Goal: Information Seeking & Learning: Learn about a topic

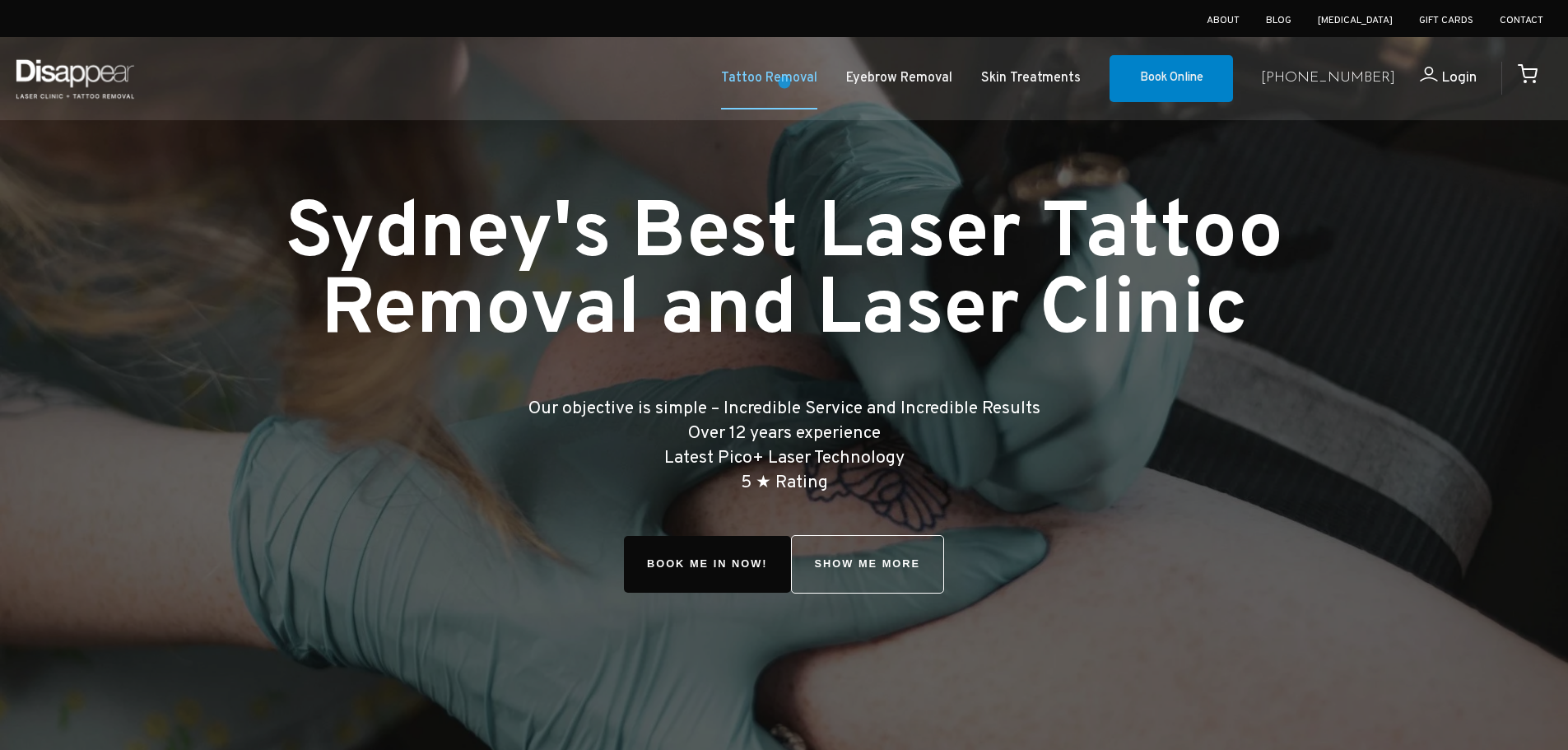
click at [784, 82] on link "Tattoo Removal" at bounding box center [769, 78] width 96 height 24
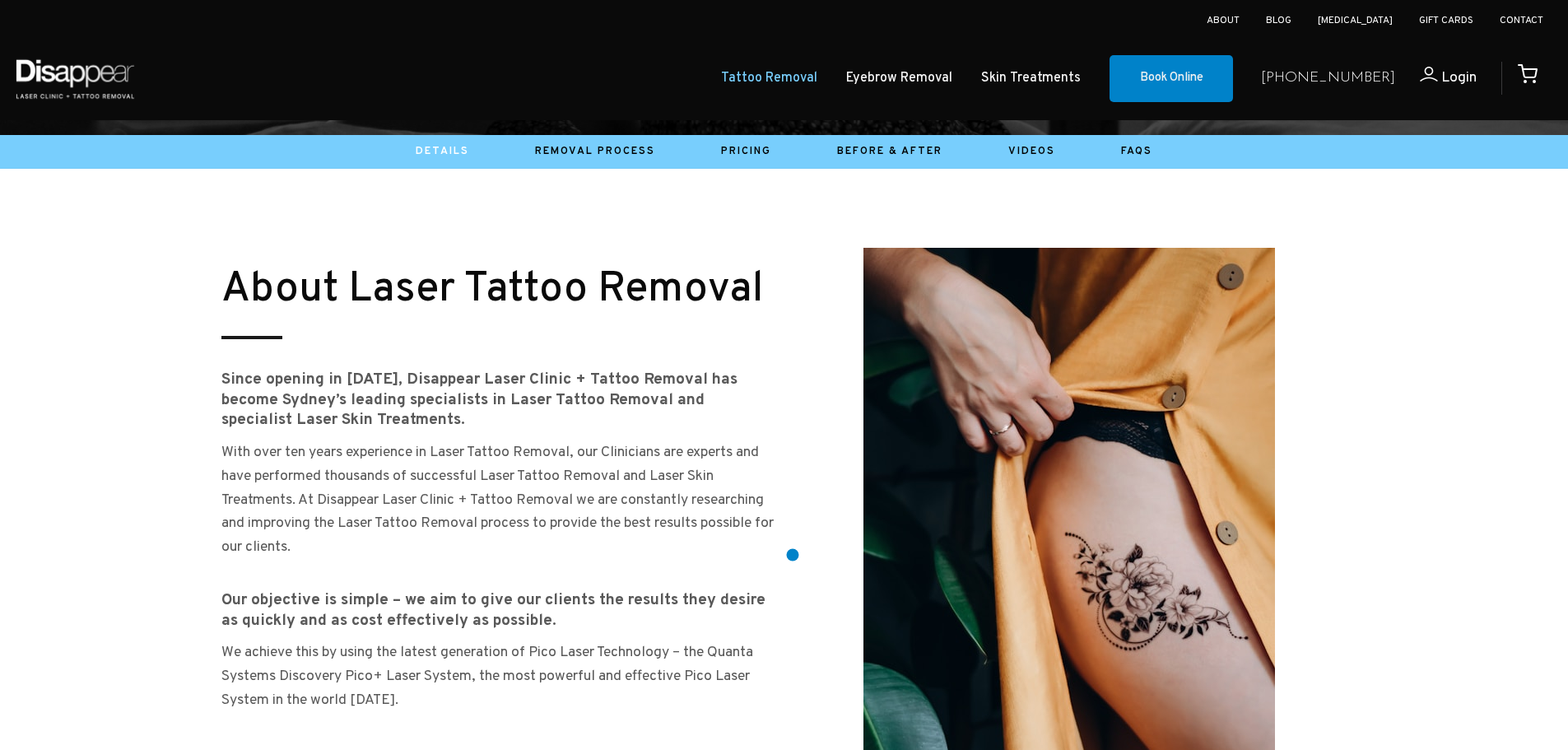
scroll to position [741, 0]
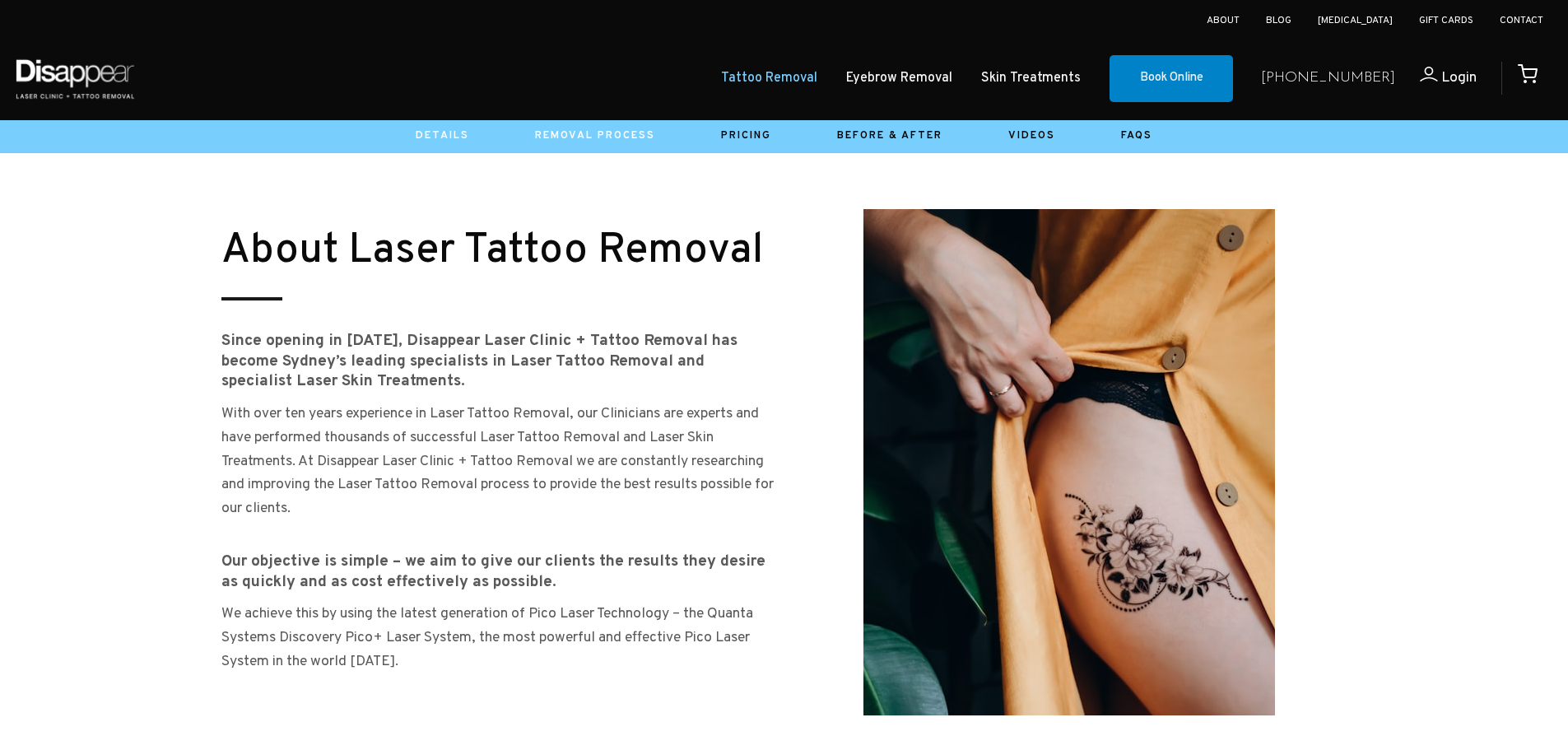
click at [598, 140] on link "Removal Process" at bounding box center [595, 136] width 120 height 13
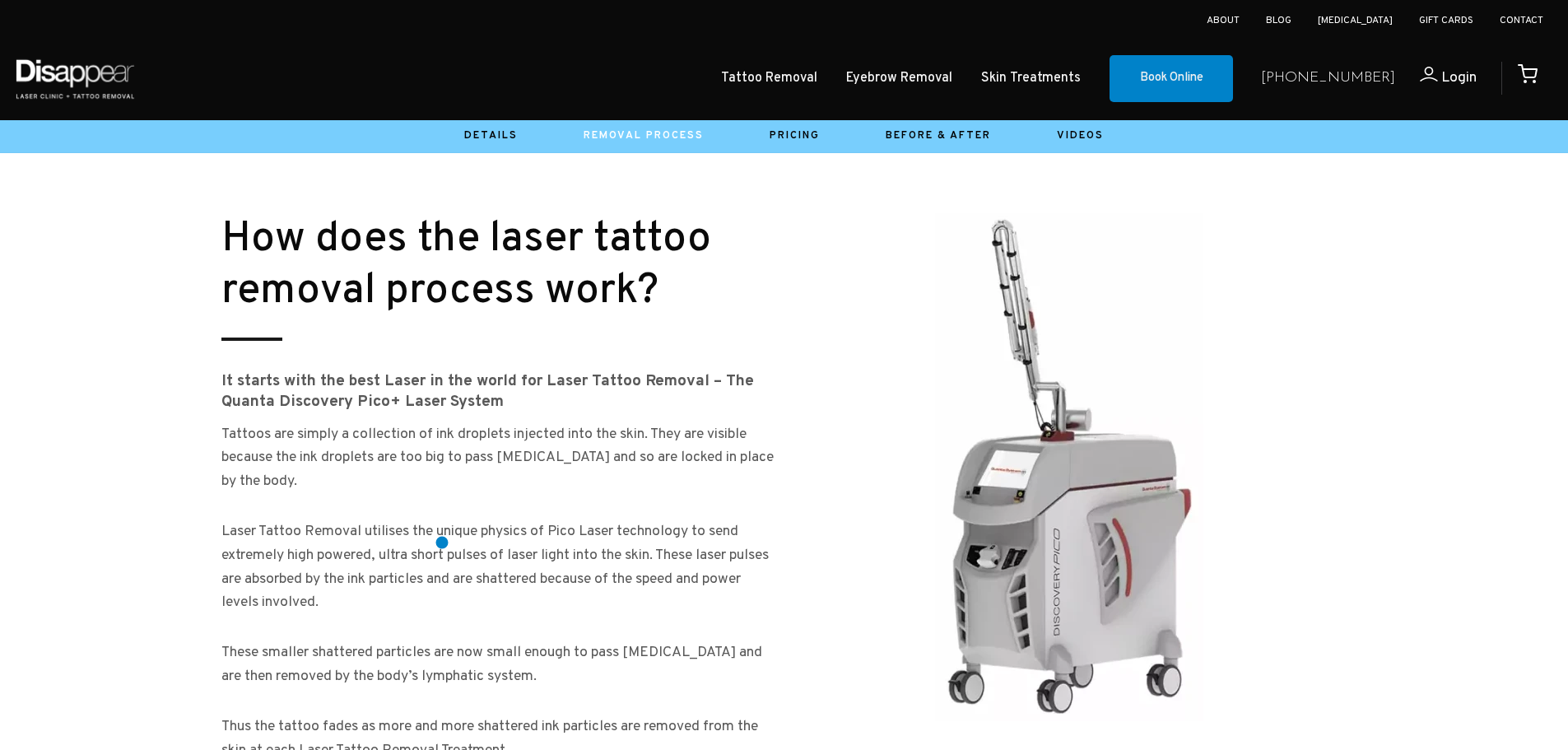
scroll to position [330, 0]
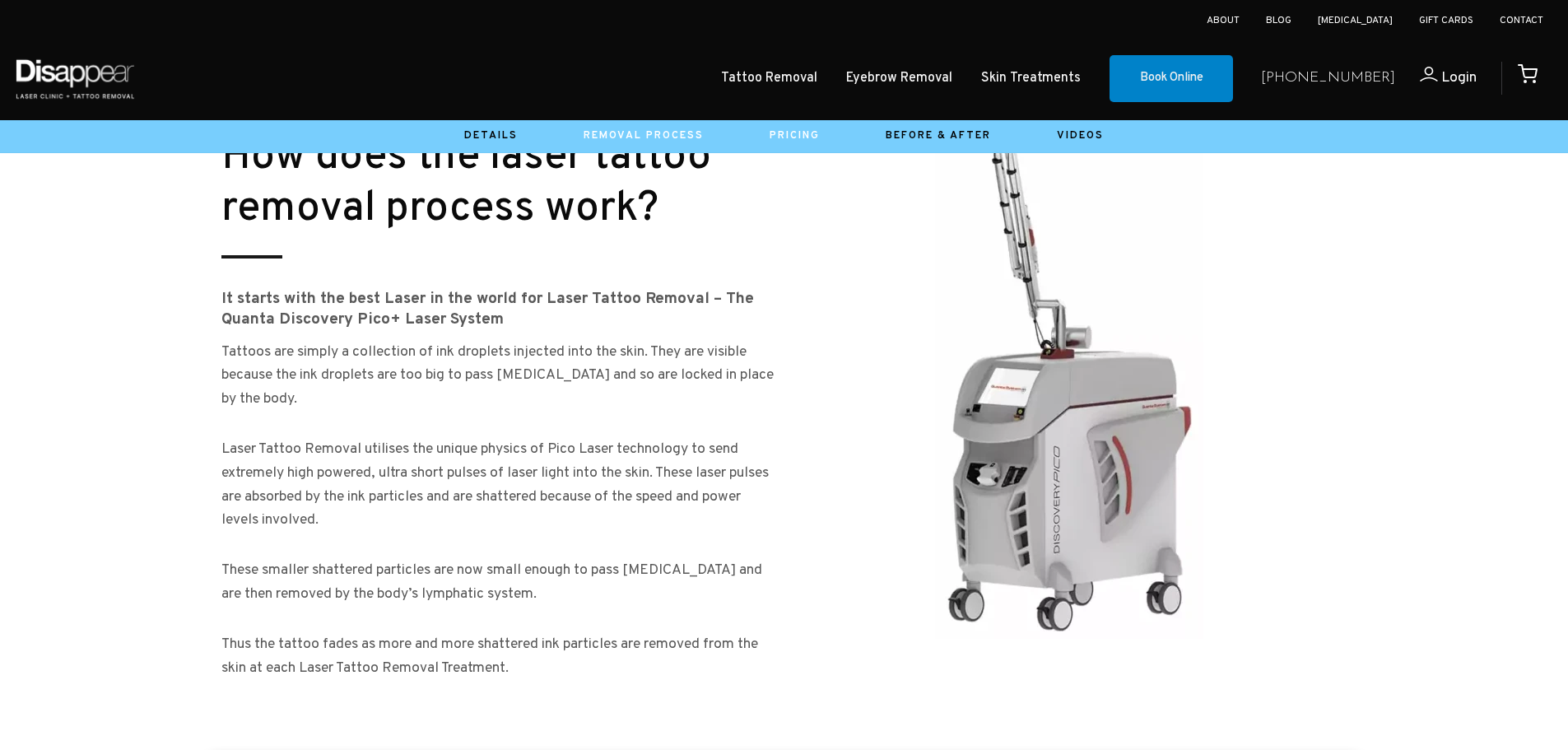
click at [785, 138] on link "Pricing" at bounding box center [794, 136] width 50 height 13
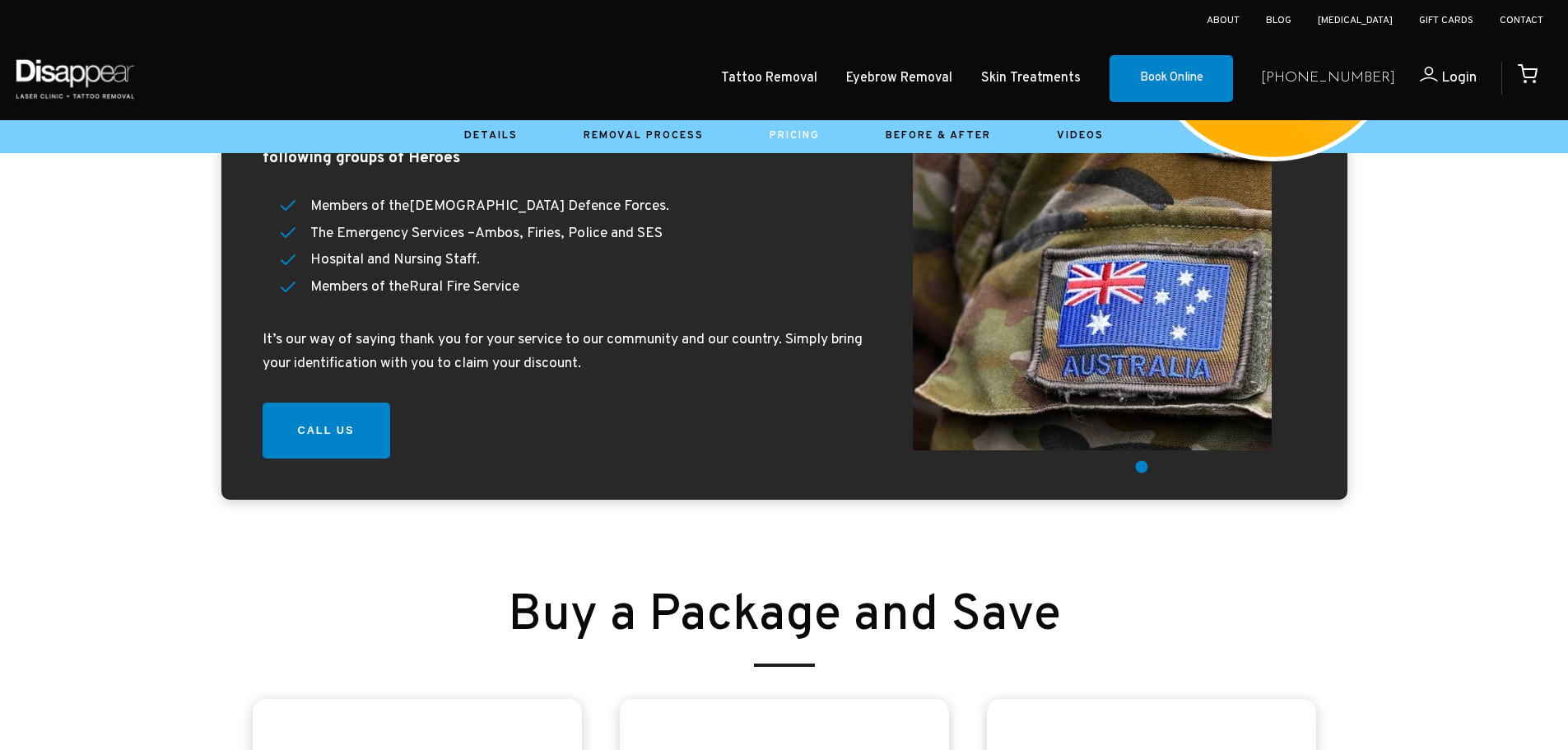
scroll to position [2140, 0]
click at [947, 134] on link "Before & After" at bounding box center [938, 136] width 105 height 13
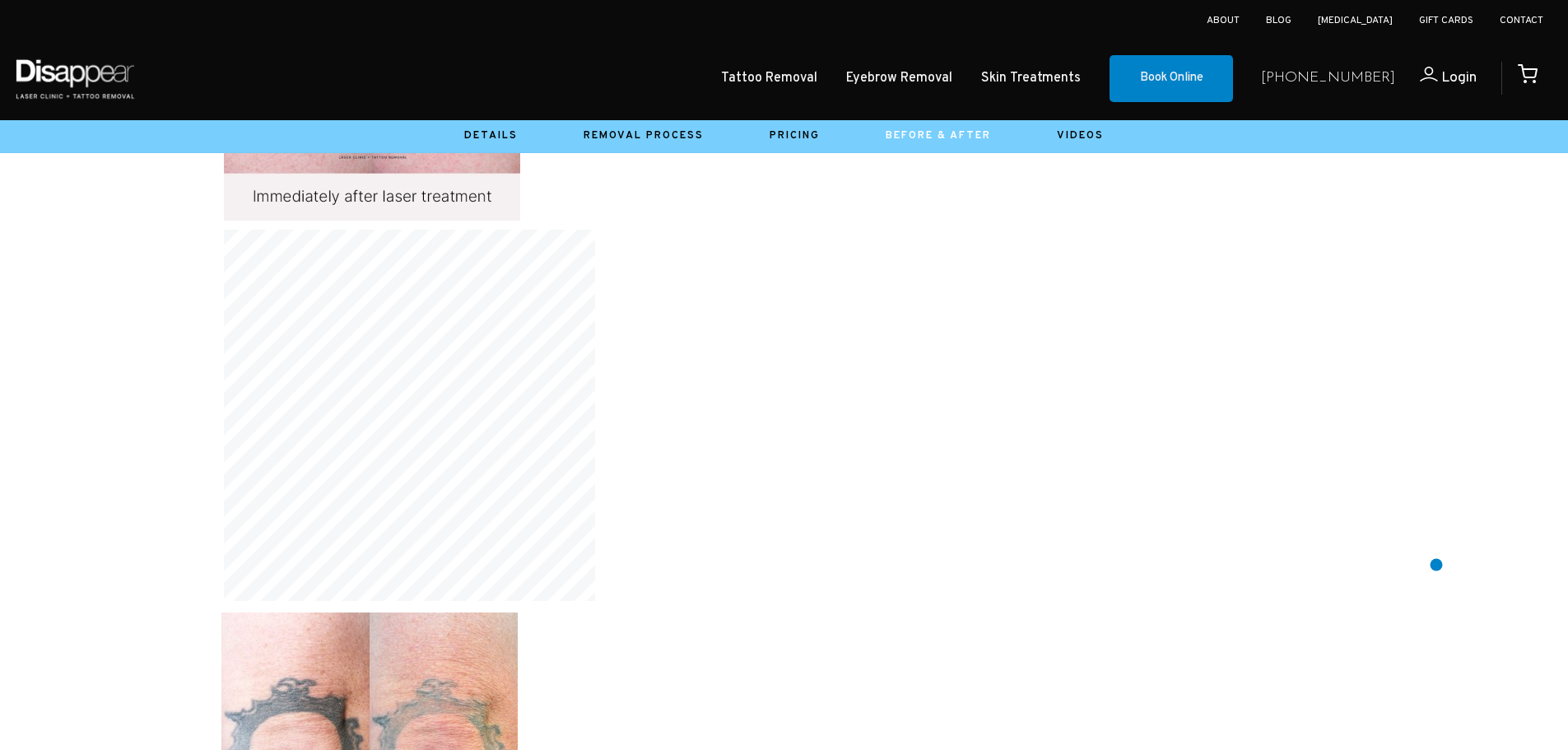
scroll to position [13418, 0]
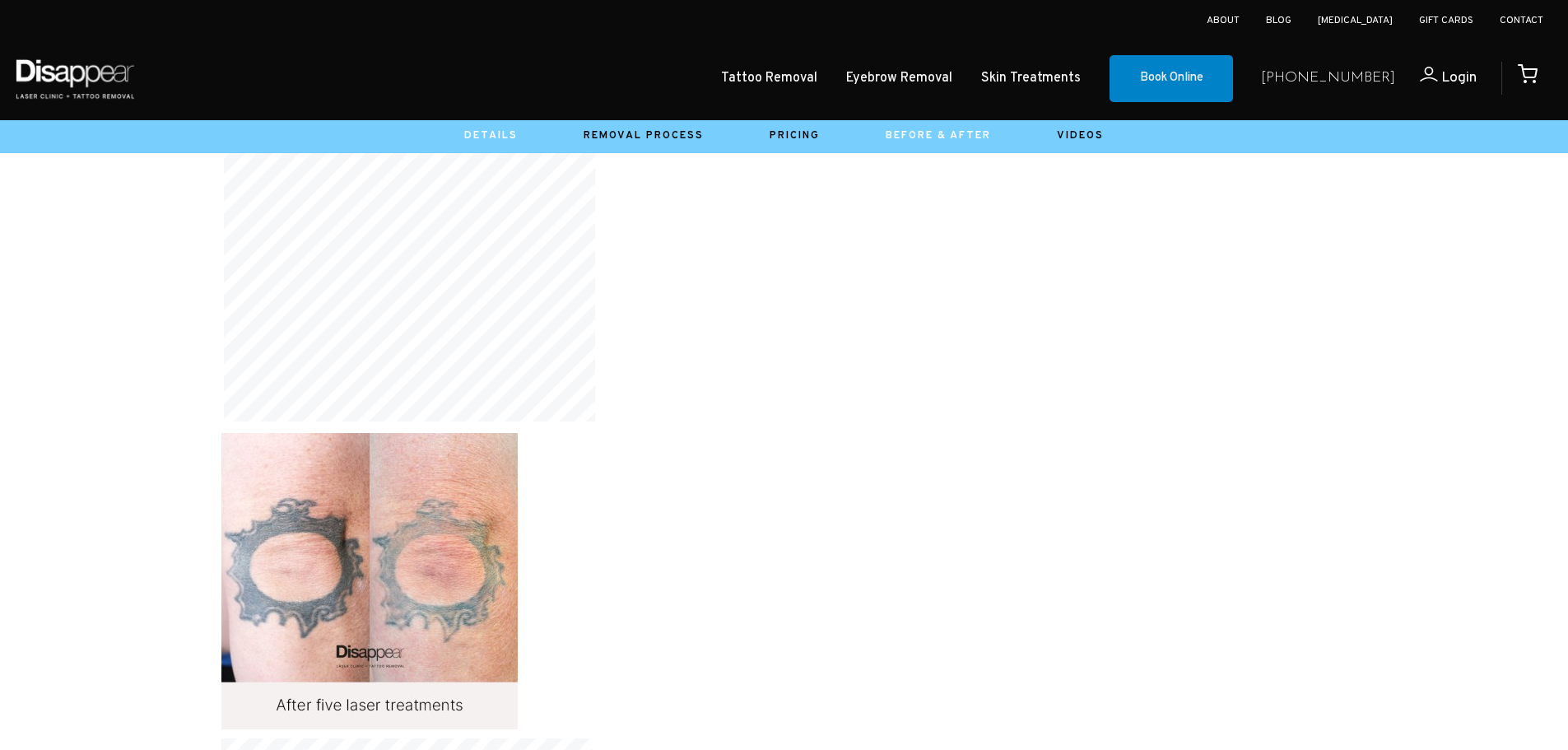
click at [508, 138] on link "Details" at bounding box center [492, 136] width 54 height 13
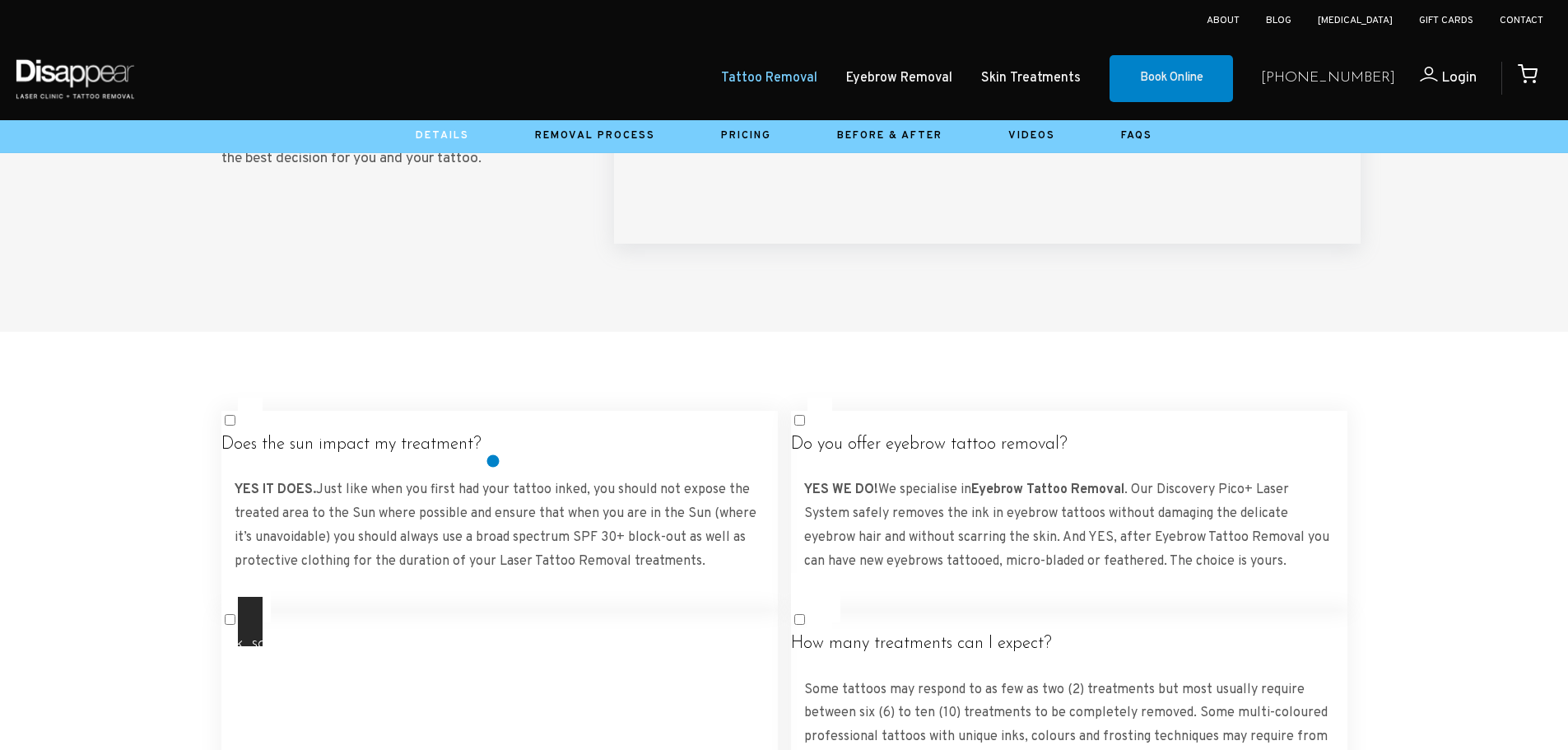
scroll to position [2764, 0]
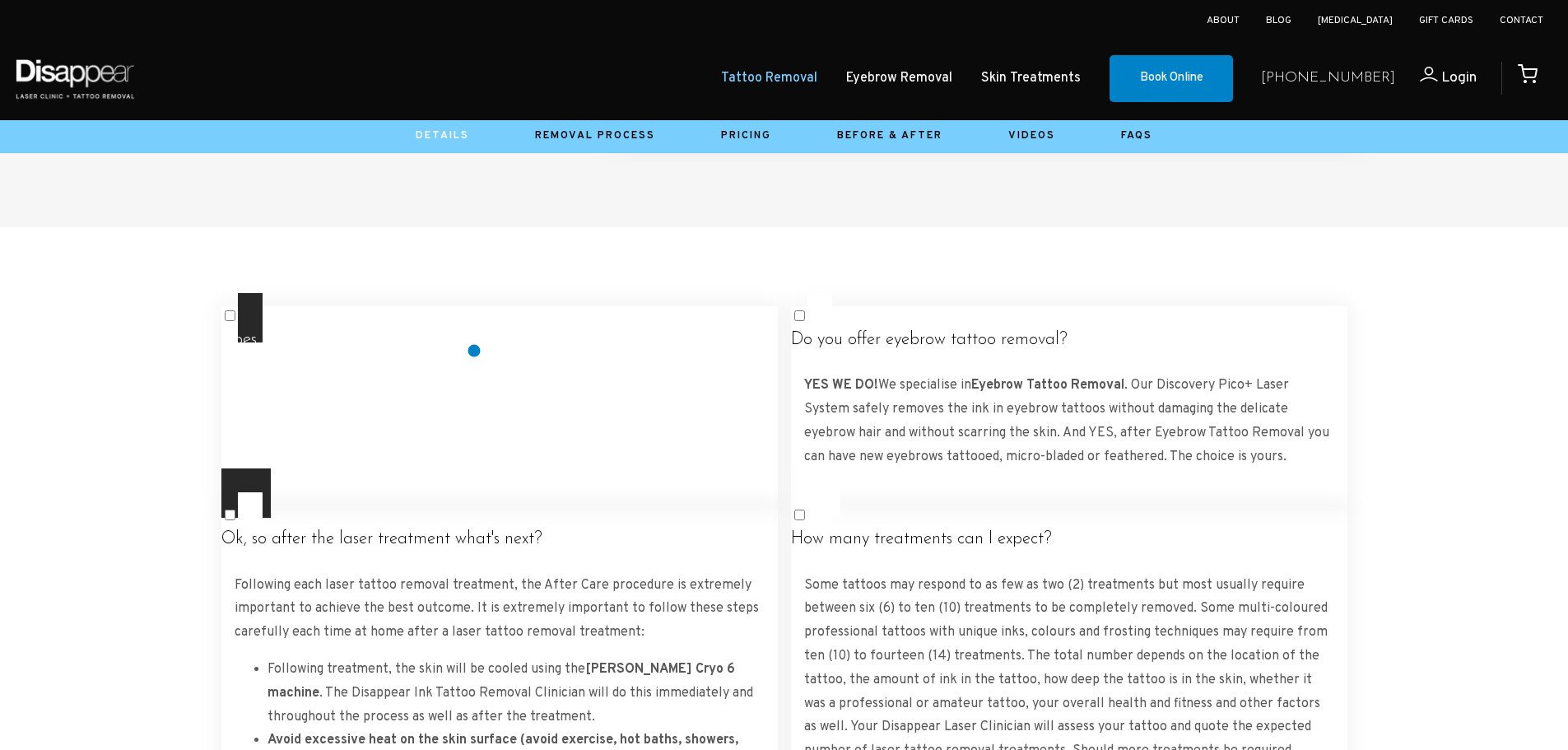
click at [474, 351] on h4 "Does the sun impact my treatment?" at bounding box center [499, 339] width 556 height 20
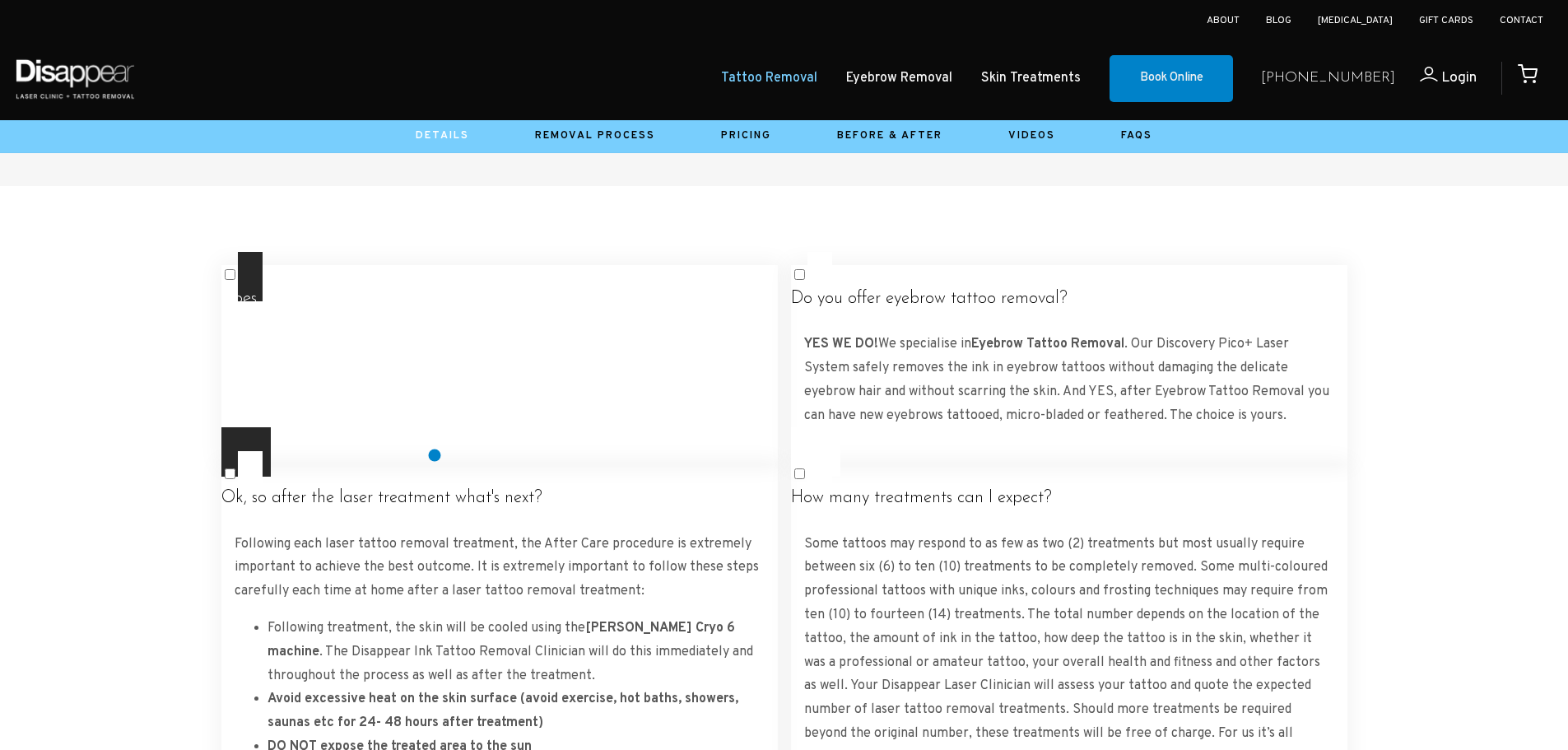
scroll to position [2847, 0]
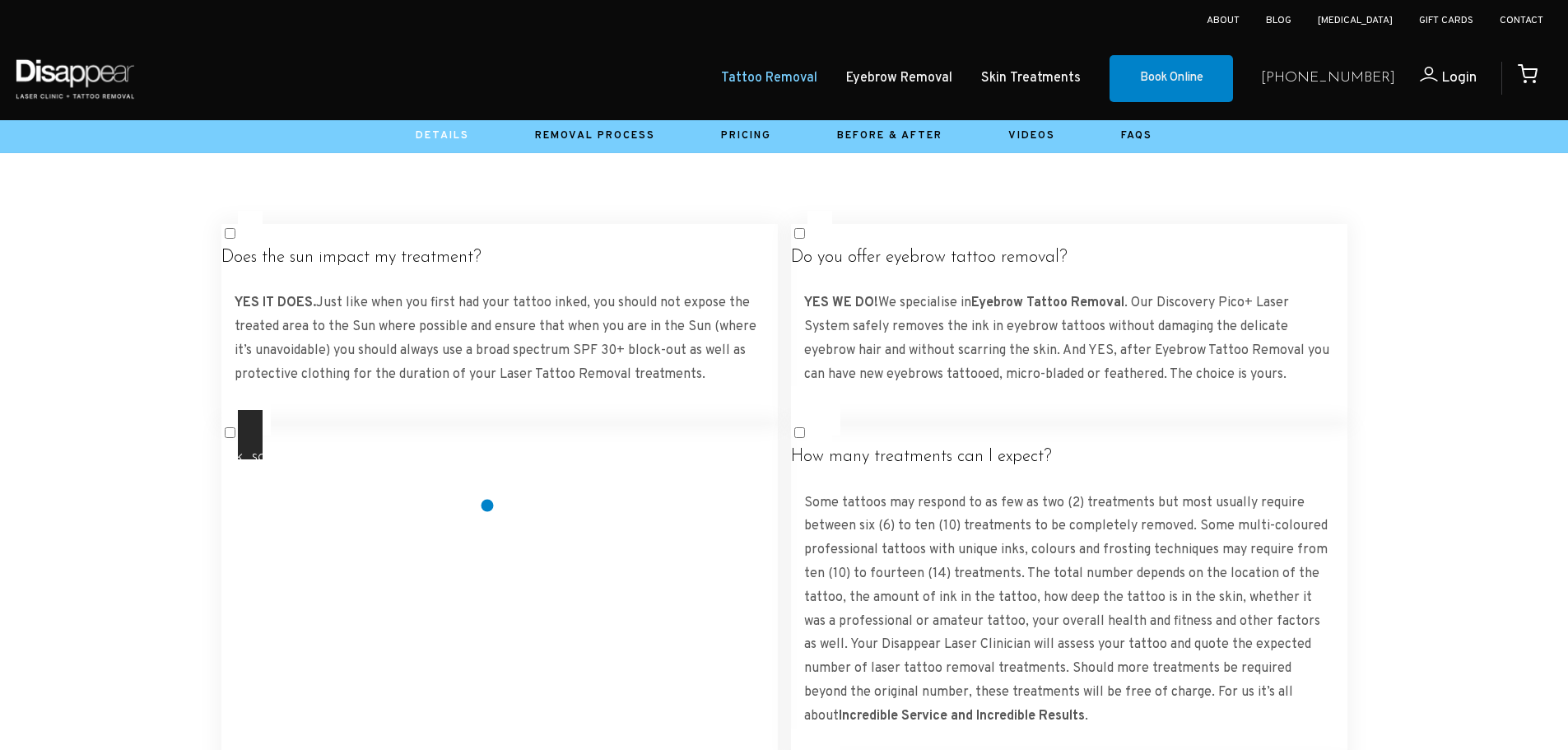
click at [488, 468] on h4 "Ok, so after the laser treatment what's next?" at bounding box center [499, 457] width 556 height 20
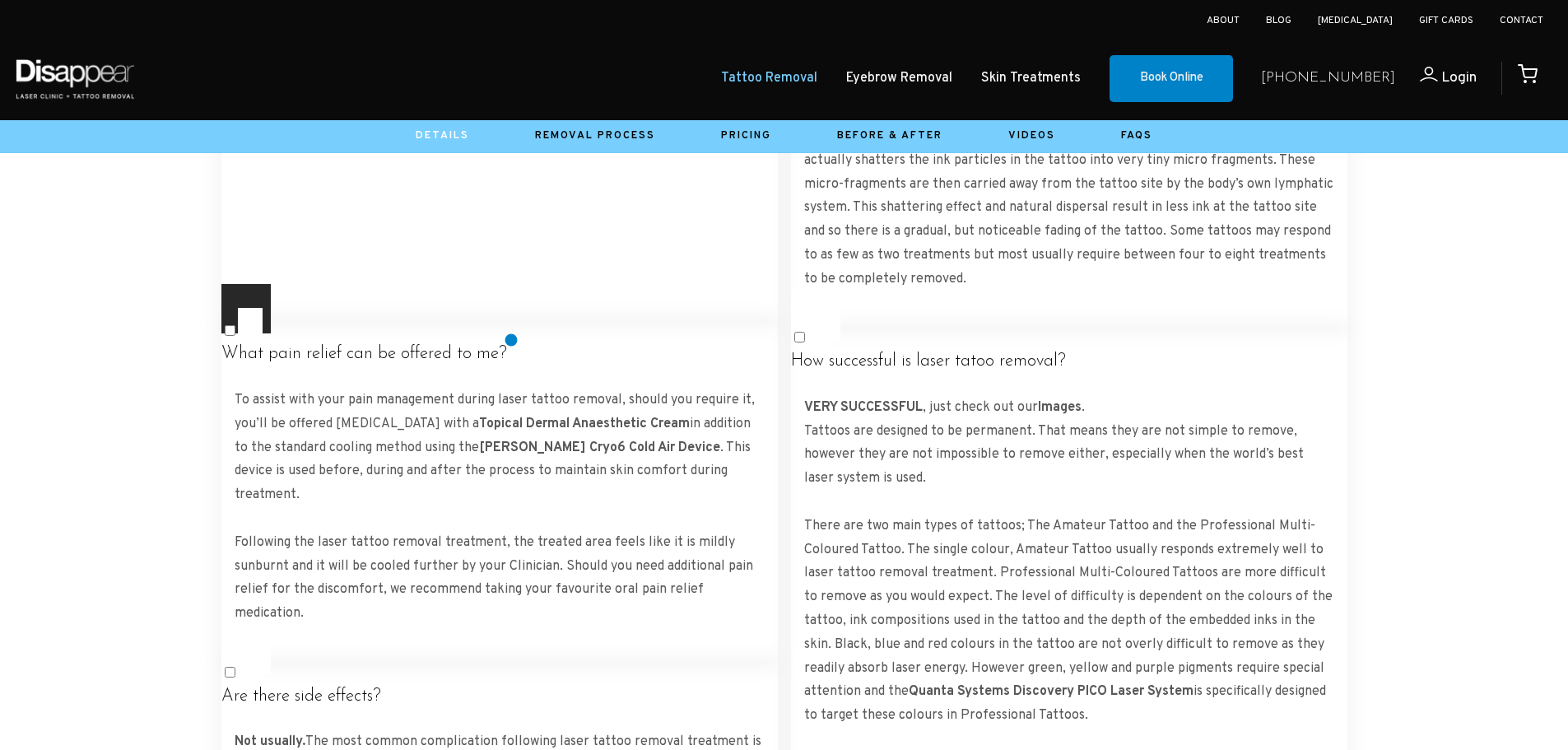
scroll to position [3670, 0]
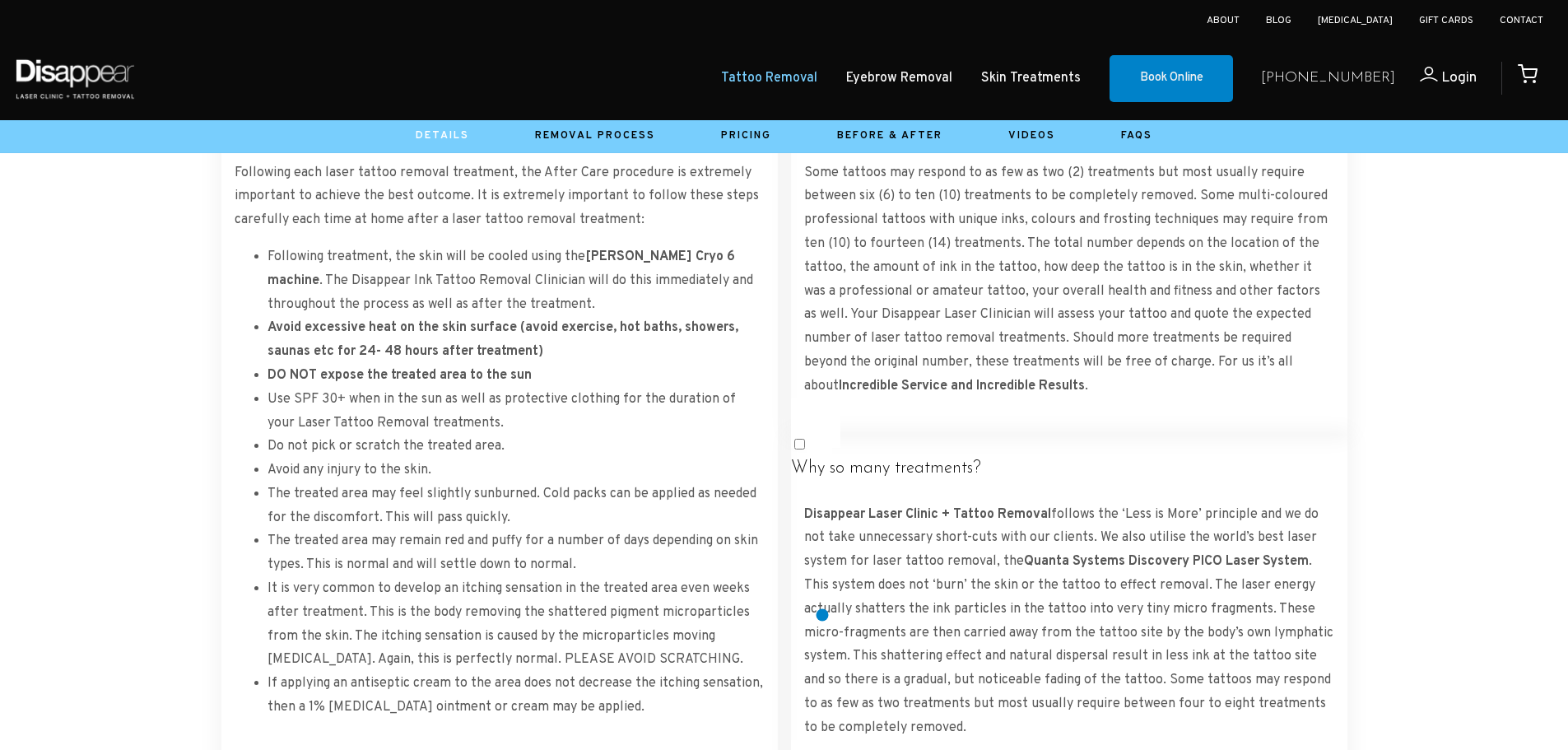
scroll to position [3175, 0]
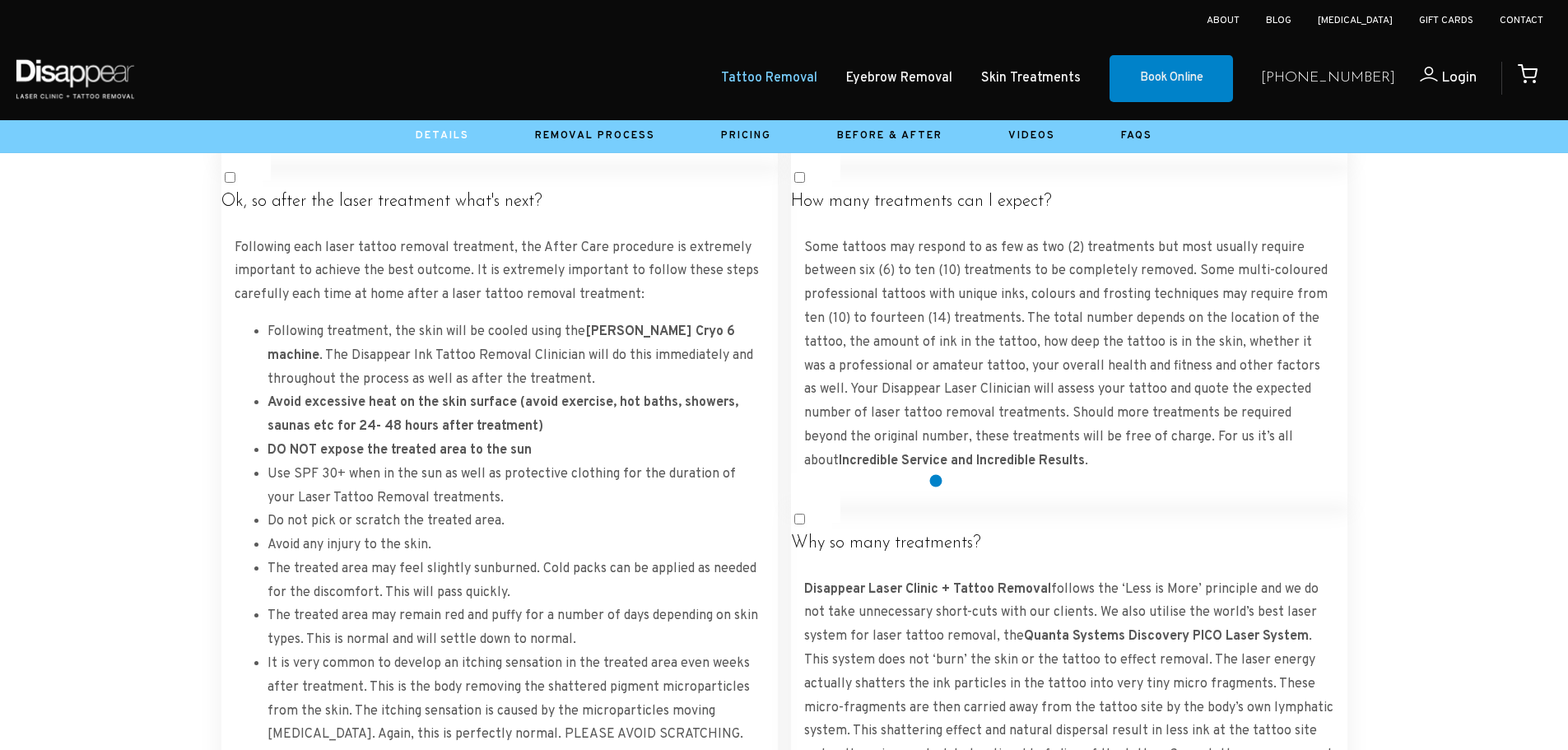
scroll to position [3094, 0]
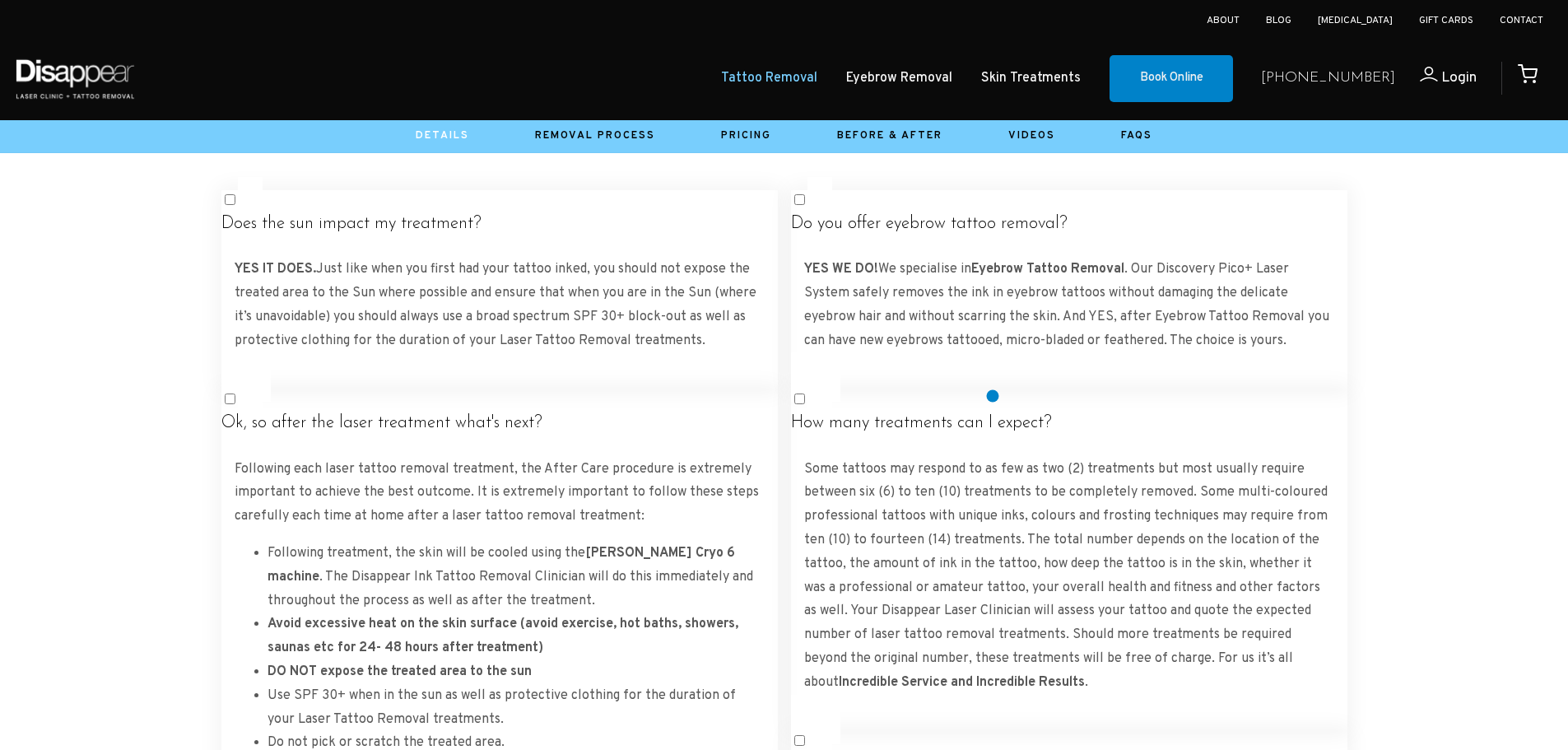
scroll to position [2847, 0]
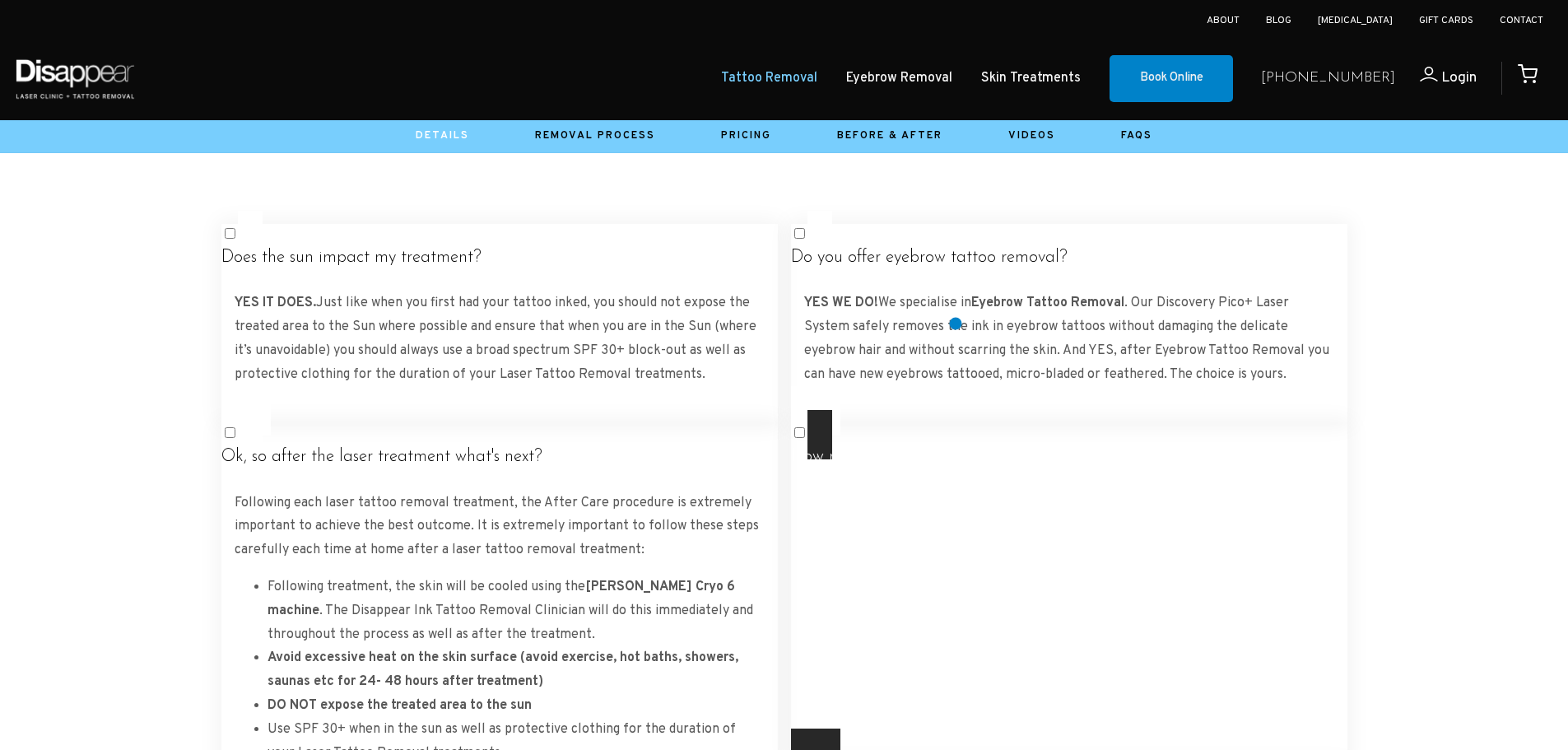
click at [955, 447] on h4 "How many treatments can I expect?" at bounding box center [1069, 457] width 556 height 20
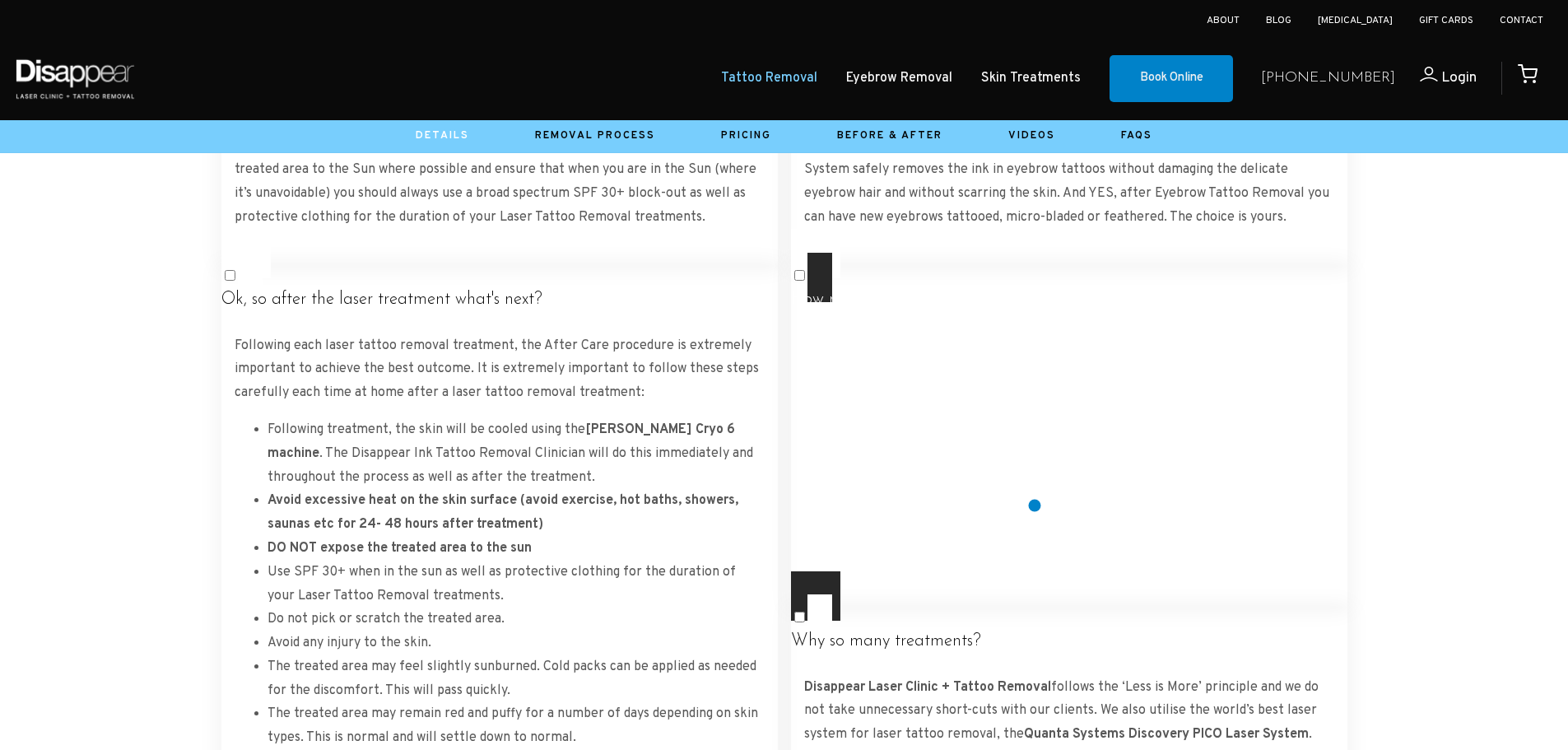
scroll to position [3012, 0]
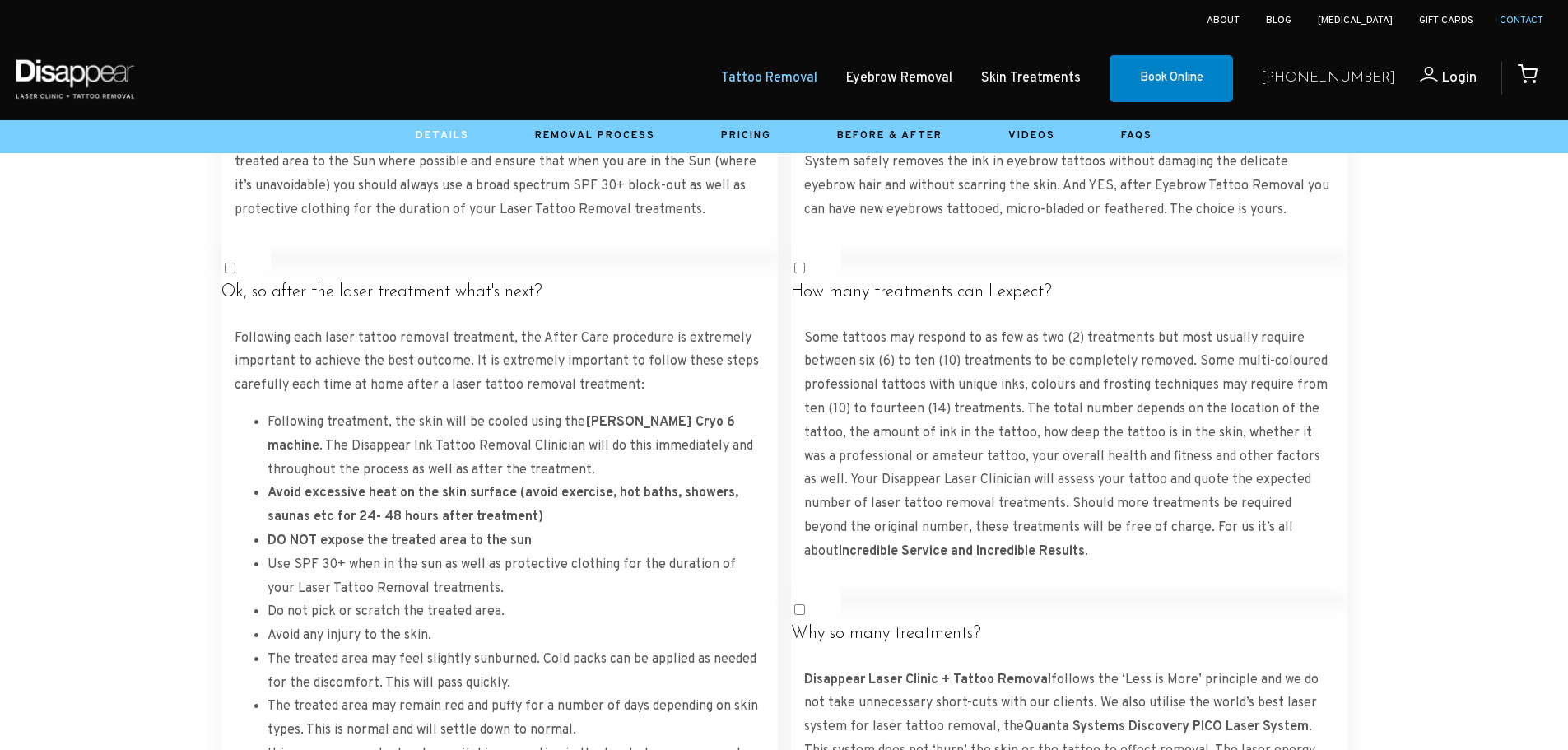
click at [1524, 15] on link "Contact" at bounding box center [1521, 21] width 43 height 13
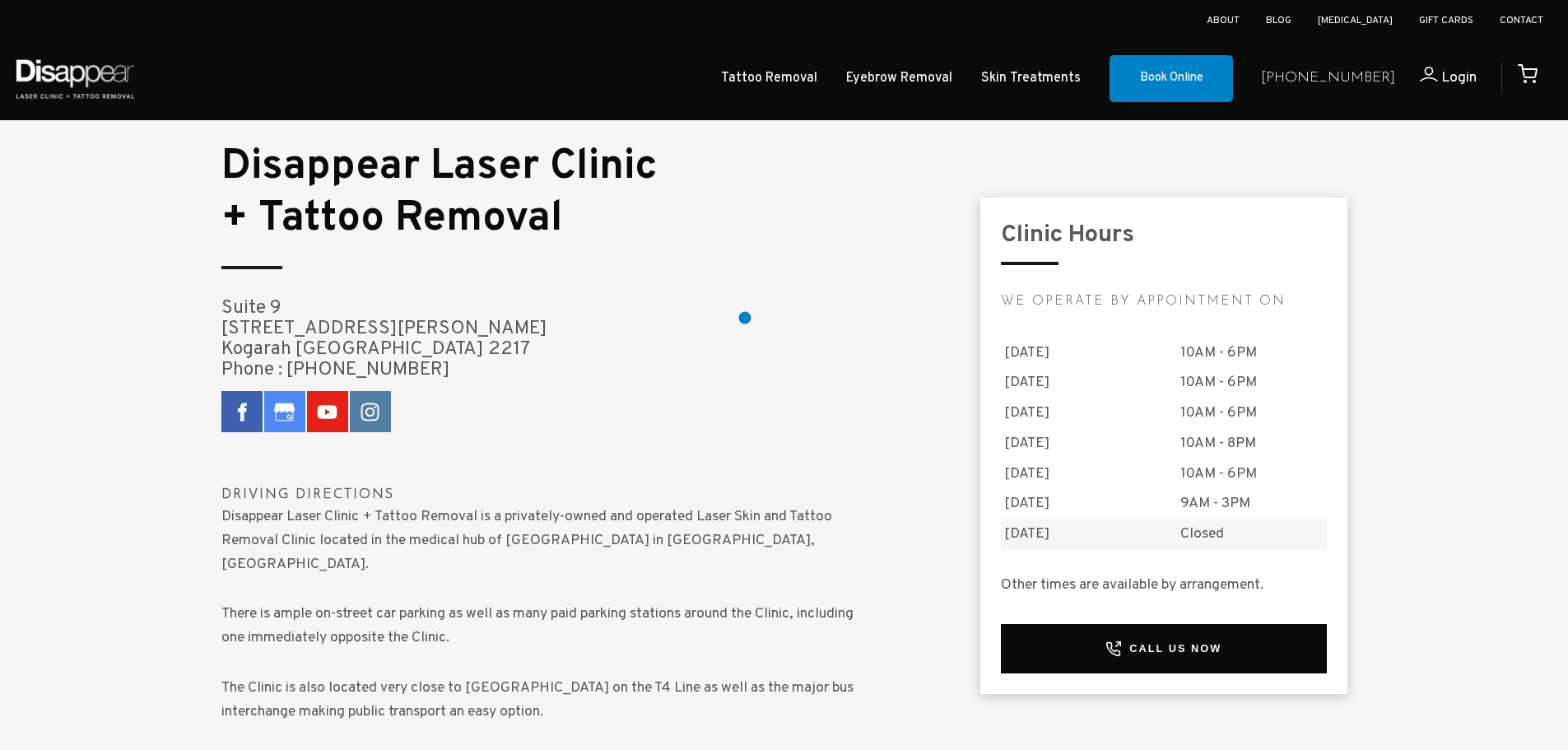
scroll to position [1235, 0]
